Goal: Register for event/course

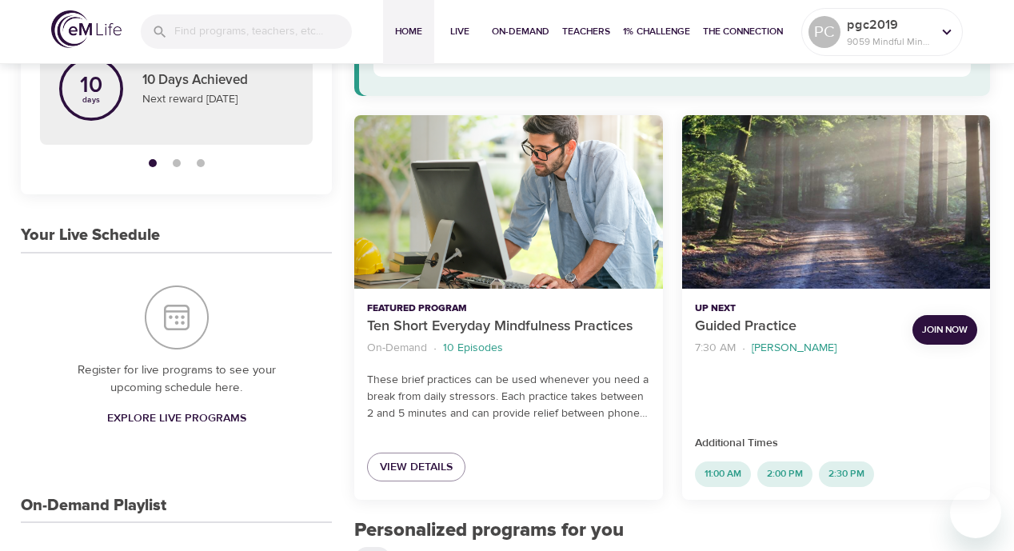
scroll to position [218, 0]
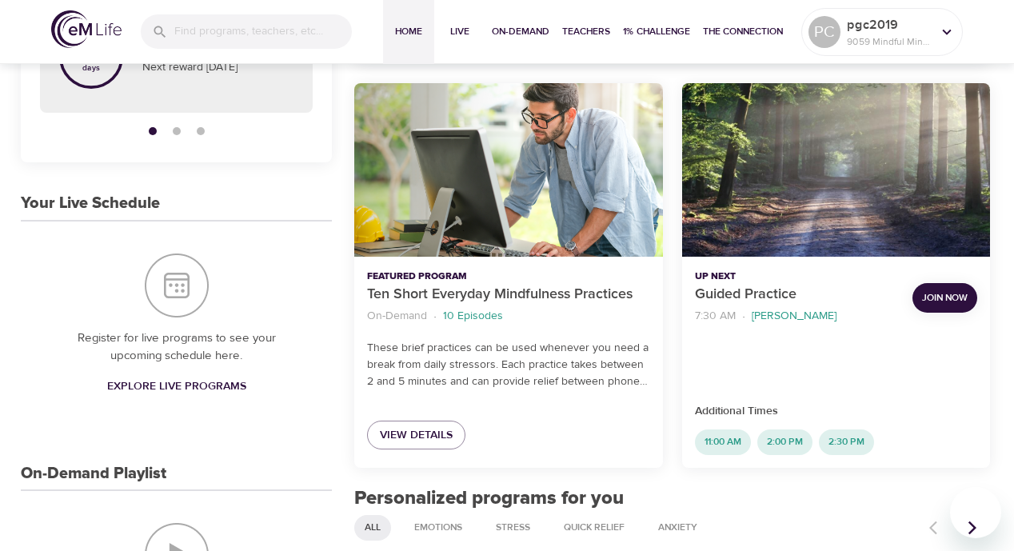
click at [198, 389] on span "Explore Live Programs" at bounding box center [176, 387] width 139 height 20
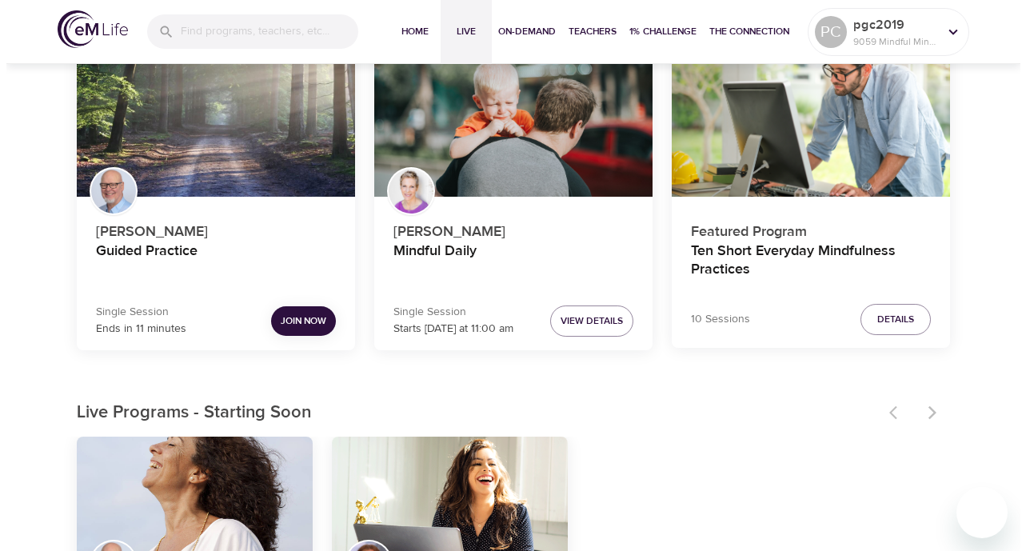
scroll to position [187, 0]
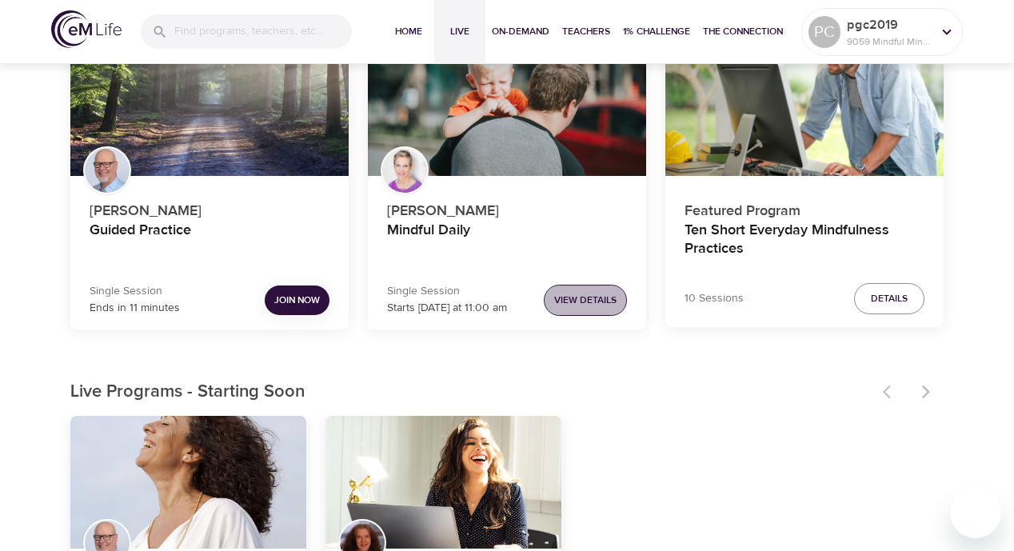
click at [564, 289] on button "View Details" at bounding box center [585, 300] width 83 height 31
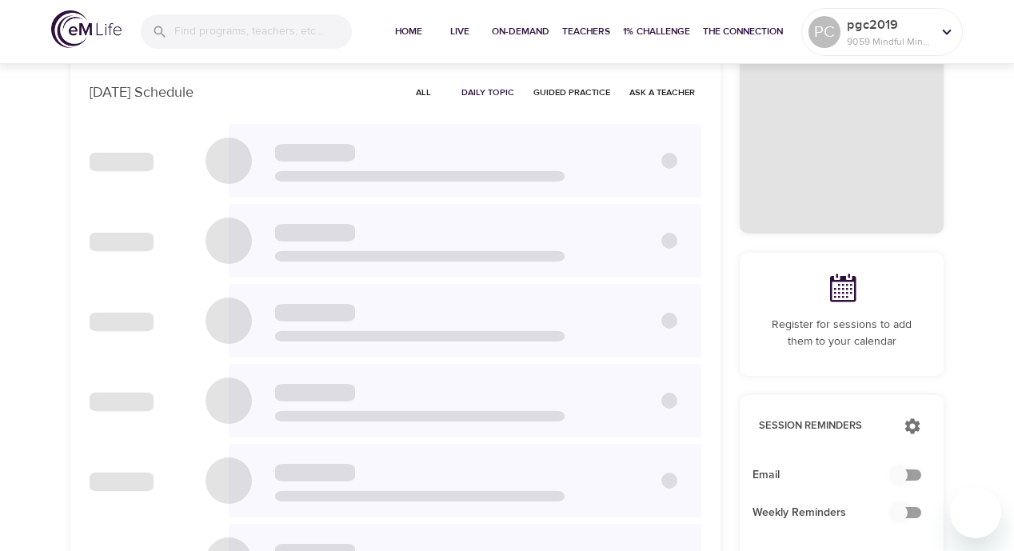
checkbox input "true"
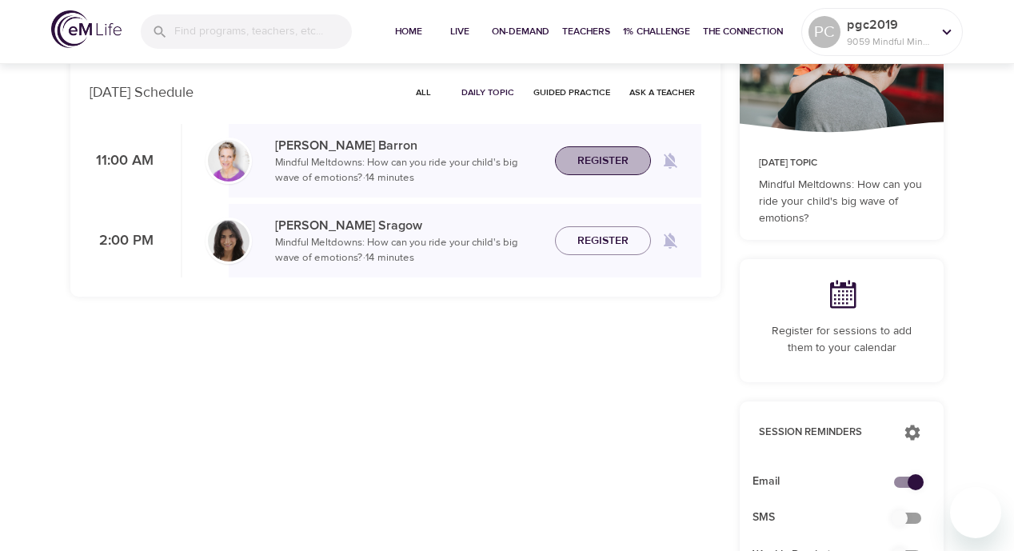
click at [579, 162] on span "Register" at bounding box center [603, 161] width 51 height 20
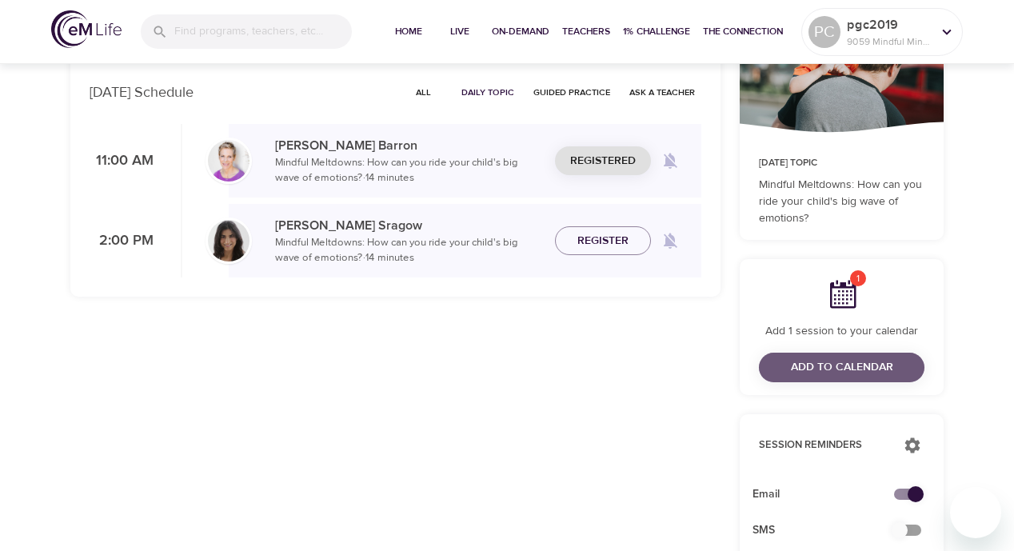
click at [783, 358] on span "Add to Calendar" at bounding box center [842, 368] width 140 height 20
